Goal: Information Seeking & Learning: Learn about a topic

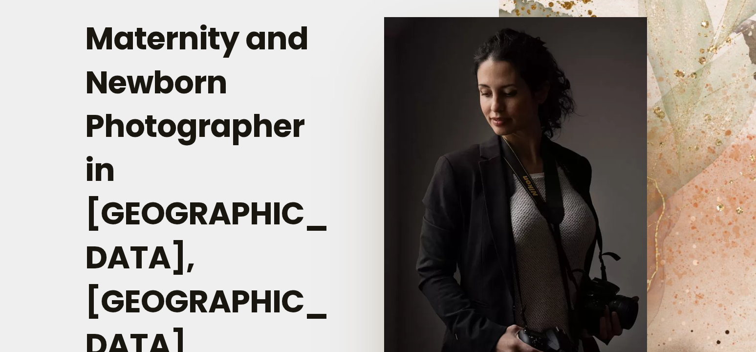
scroll to position [2202, 0]
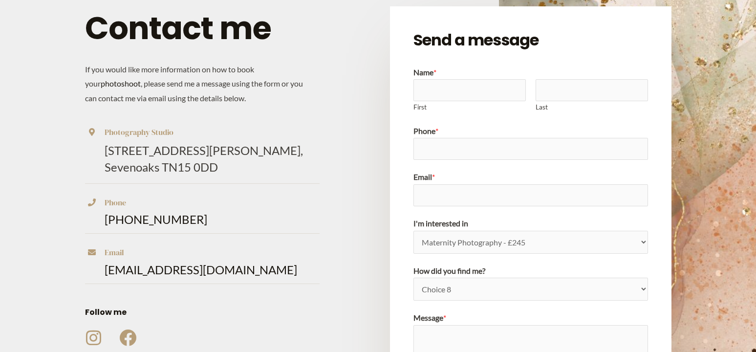
scroll to position [436, 0]
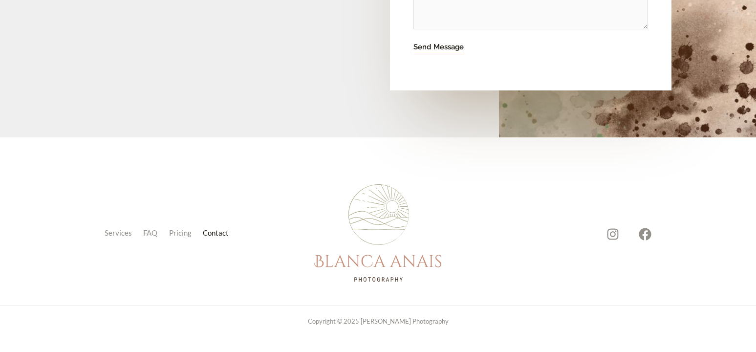
click at [205, 226] on link "Contact" at bounding box center [218, 233] width 38 height 14
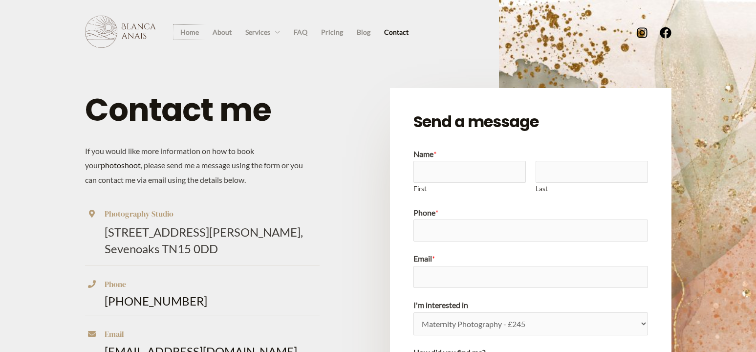
click at [188, 31] on link "Home" at bounding box center [190, 32] width 32 height 15
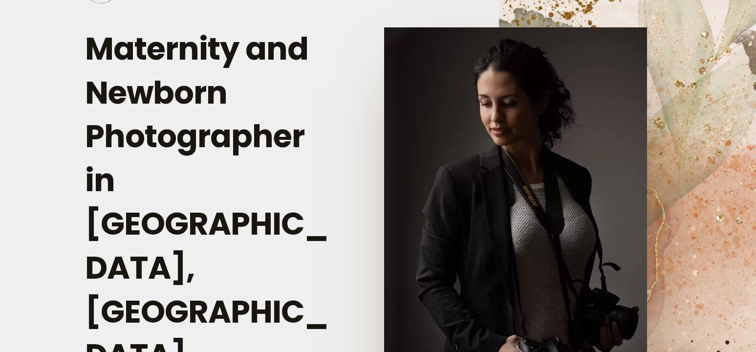
scroll to position [1165, 0]
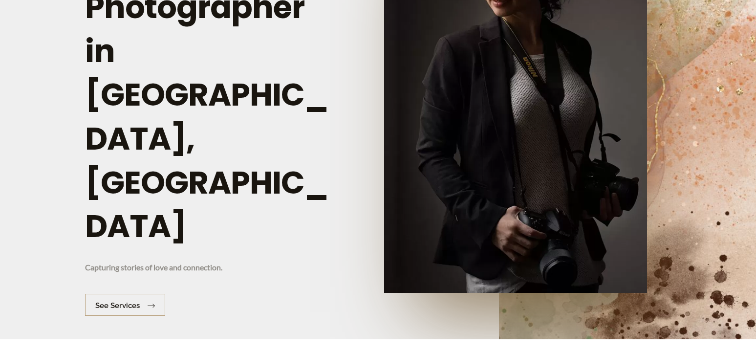
scroll to position [170, 0]
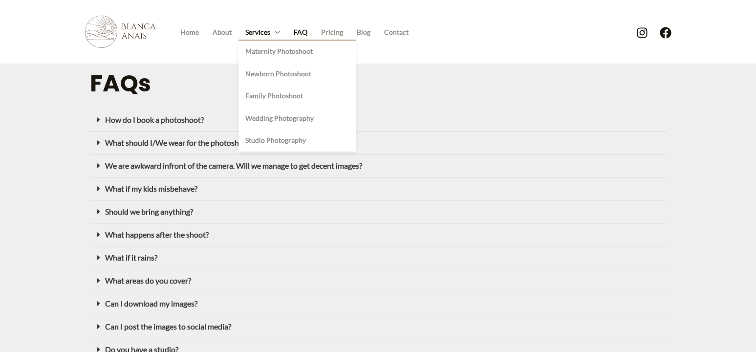
click at [272, 33] on link "Services" at bounding box center [263, 32] width 48 height 15
